Goal: Task Accomplishment & Management: Complete application form

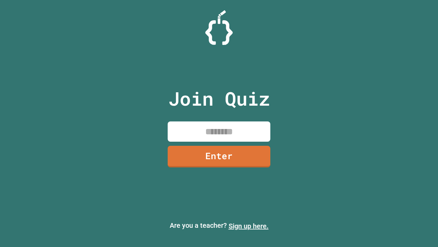
click at [249, 226] on link "Sign up here." at bounding box center [249, 226] width 40 height 8
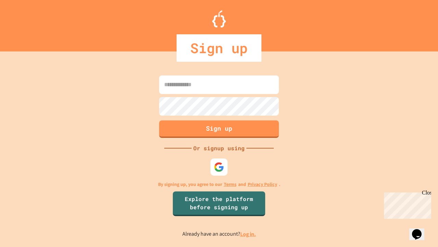
click at [249, 234] on link "Log in." at bounding box center [248, 233] width 16 height 7
